Goal: Information Seeking & Learning: Learn about a topic

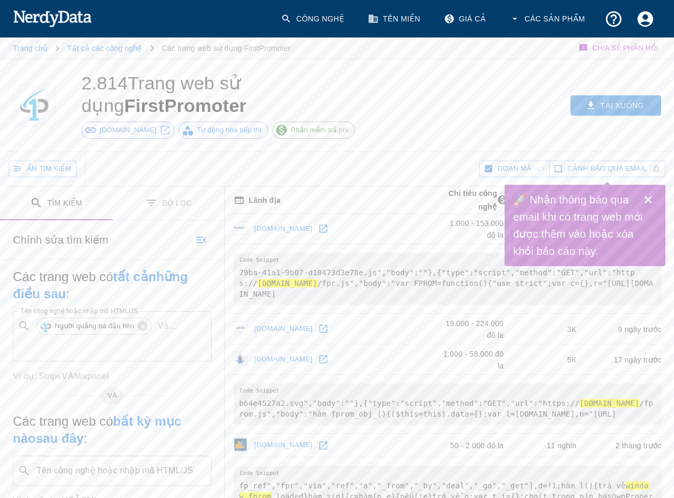
scroll to position [697, 0]
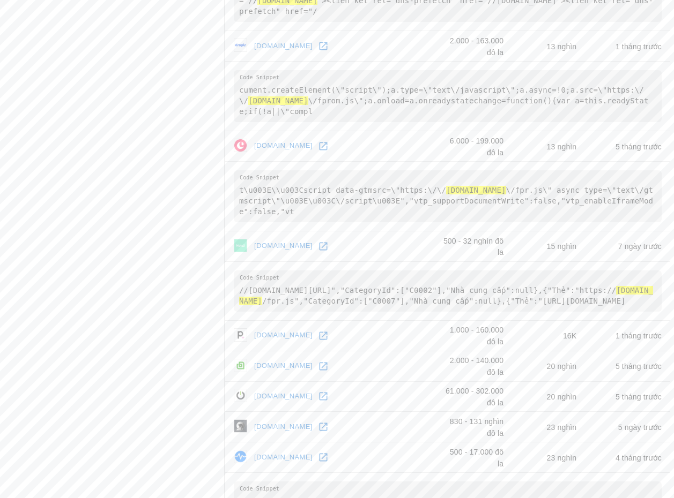
click at [277, 453] on font "[DOMAIN_NAME]" at bounding box center [283, 457] width 58 height 8
click at [279, 392] on font "[DOMAIN_NAME]" at bounding box center [283, 396] width 58 height 8
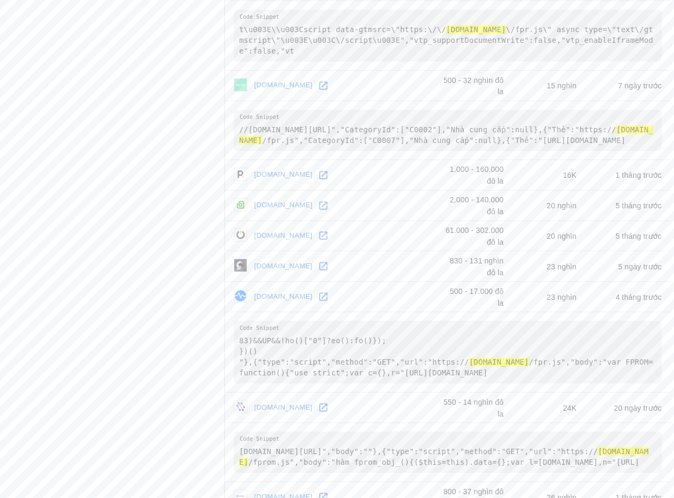
scroll to position [1072, 0]
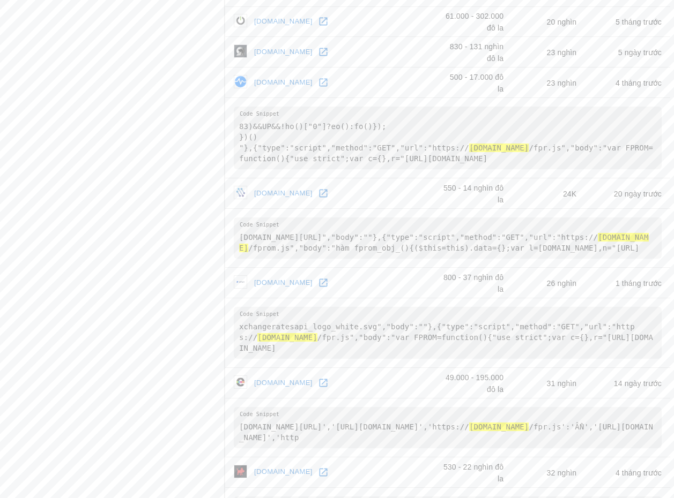
click at [286, 379] on font "[DOMAIN_NAME]" at bounding box center [283, 383] width 58 height 8
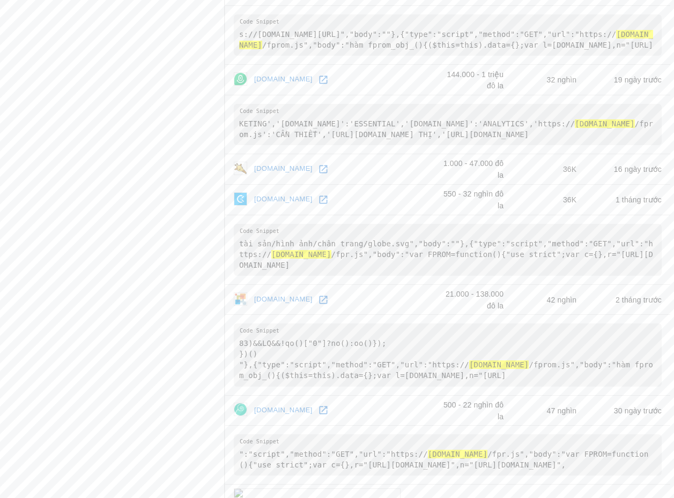
scroll to position [1702, 0]
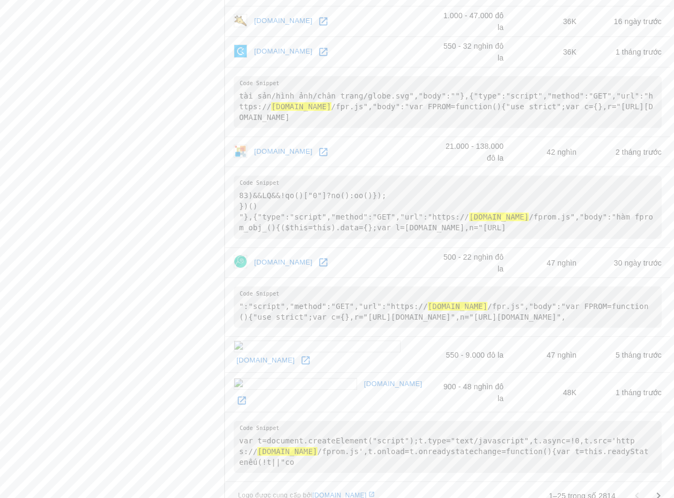
click at [274, 147] on font "[DOMAIN_NAME]" at bounding box center [283, 151] width 58 height 8
click at [276, 47] on font "[DOMAIN_NAME]" at bounding box center [283, 51] width 58 height 8
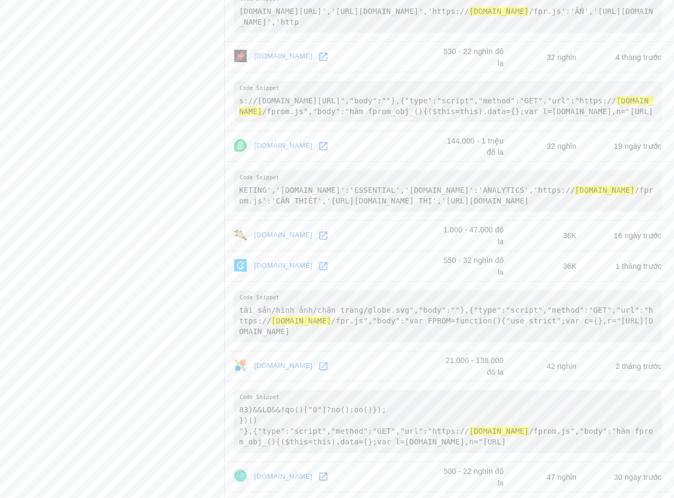
scroll to position [1434, 0]
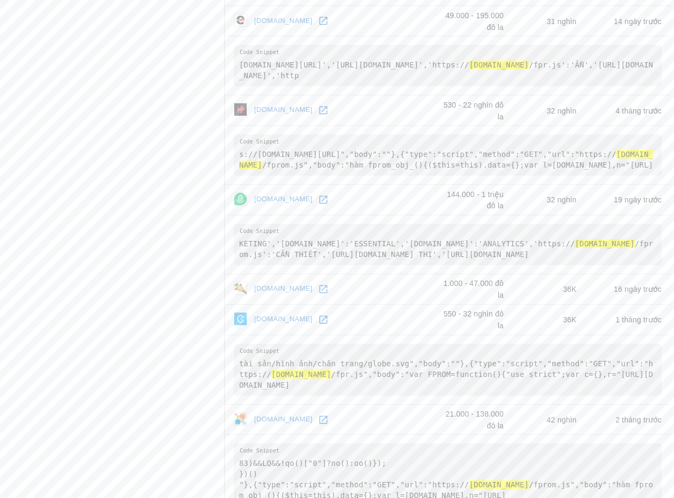
click at [265, 106] on font "[DOMAIN_NAME]" at bounding box center [283, 110] width 58 height 8
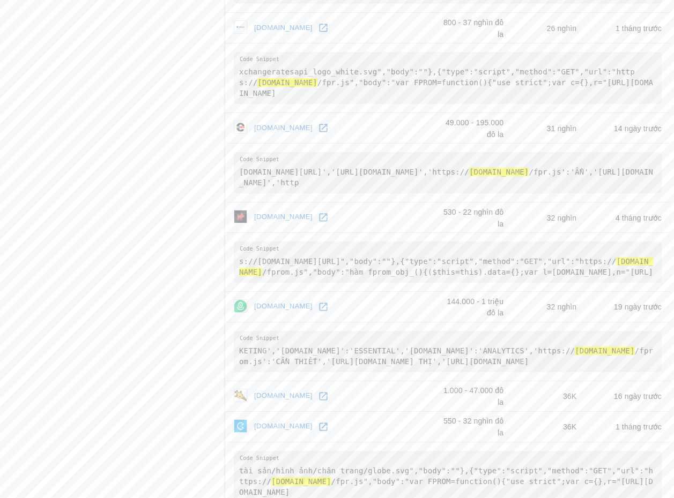
click at [288, 124] on font "[DOMAIN_NAME]" at bounding box center [283, 128] width 58 height 8
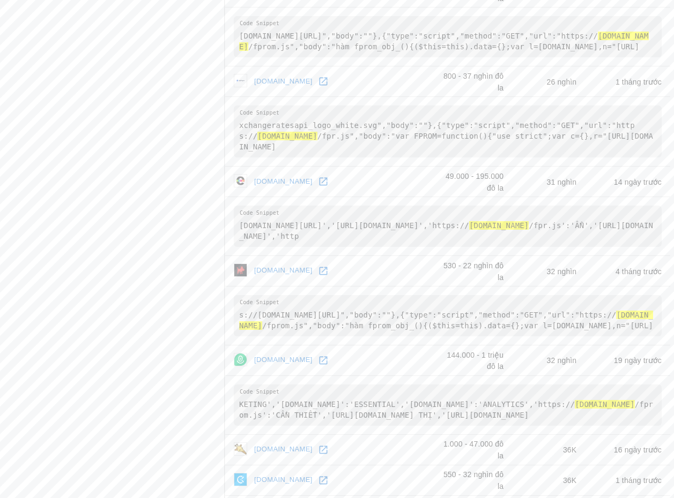
scroll to position [1166, 0]
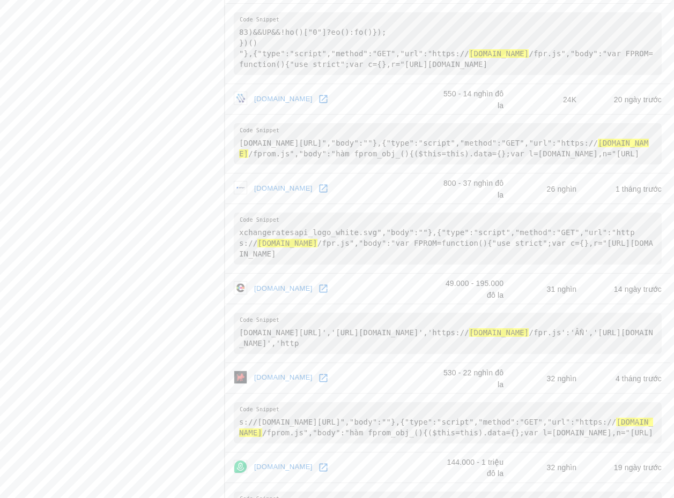
click at [282, 102] on font "[DOMAIN_NAME]" at bounding box center [283, 99] width 58 height 8
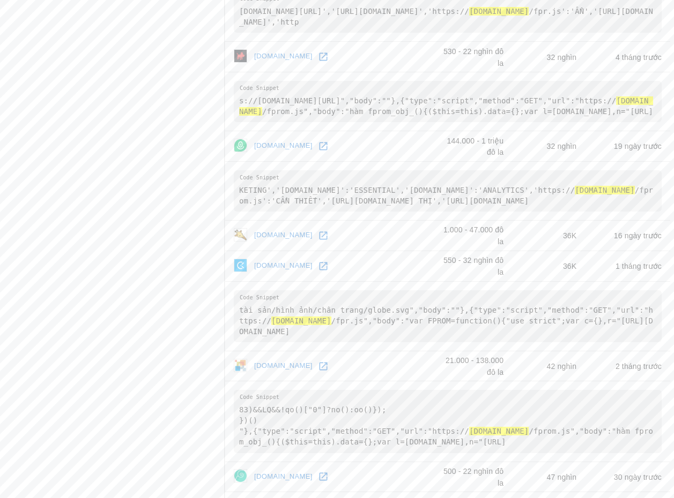
scroll to position [1702, 0]
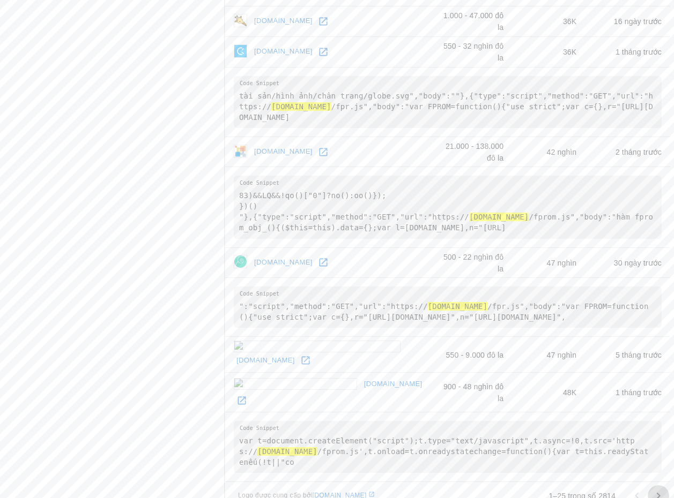
click at [659, 492] on icon "Đi đến trang tiếp theo" at bounding box center [658, 495] width 4 height 6
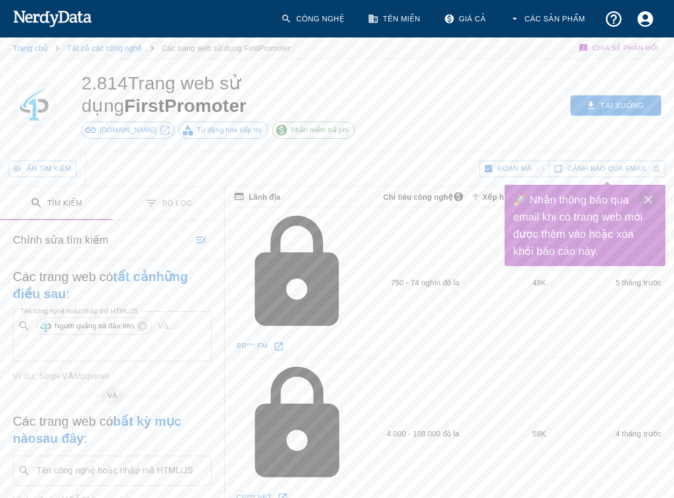
click at [648, 195] on icon "Đóng" at bounding box center [647, 199] width 13 height 13
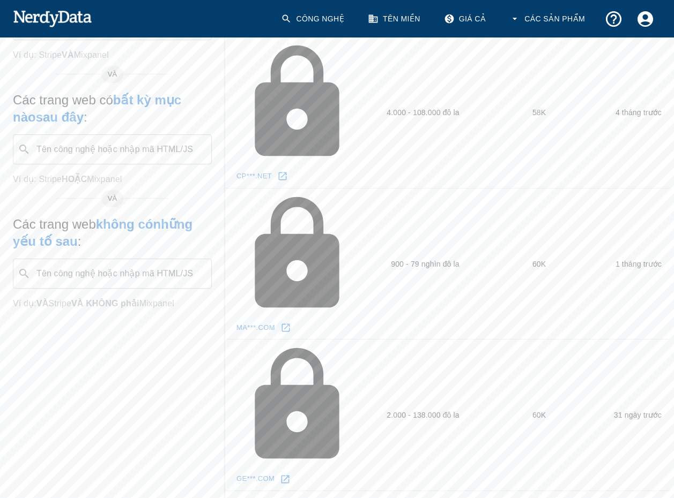
scroll to position [335, 0]
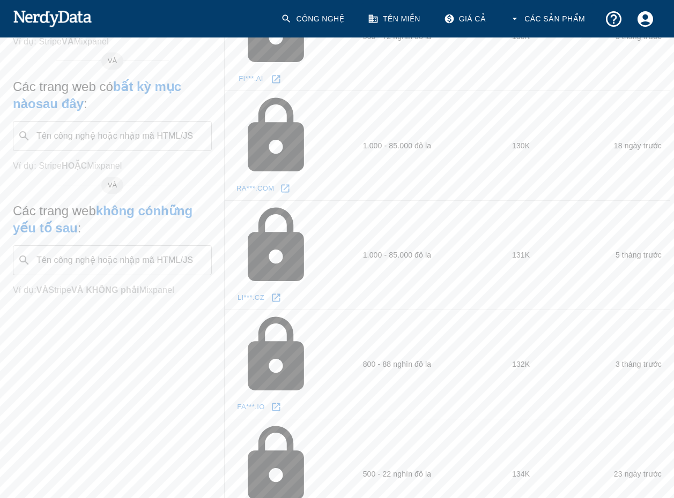
scroll to position [228, 0]
